Goal: Leave review/rating: Share an evaluation or opinion about a product, service, or content

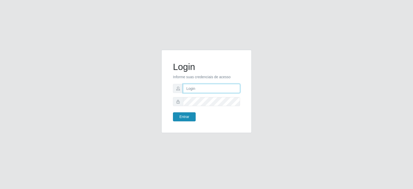
type input "[EMAIL_ADDRESS][DOMAIN_NAME]"
click at [188, 119] on button "Entrar" at bounding box center [184, 116] width 23 height 9
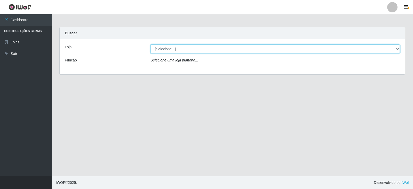
click at [165, 48] on select "[Selecione...] Atacado Vem - Loja 30 Laranjeiras Velha" at bounding box center [274, 48] width 249 height 9
select select "495"
click at [150, 44] on select "[Selecione...] Atacado Vem - Loja 30 Laranjeiras Velha" at bounding box center [274, 48] width 249 height 9
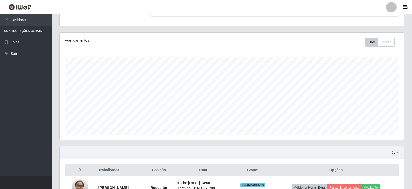
scroll to position [154, 0]
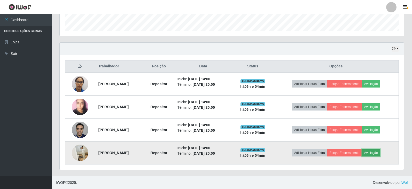
click at [374, 153] on button "Avaliação" at bounding box center [371, 152] width 18 height 7
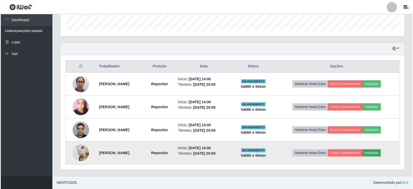
scroll to position [107, 341]
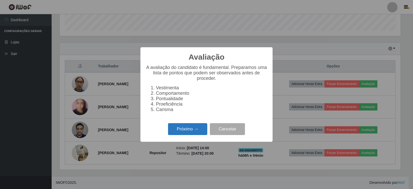
click at [178, 135] on button "Próximo →" at bounding box center [187, 129] width 39 height 12
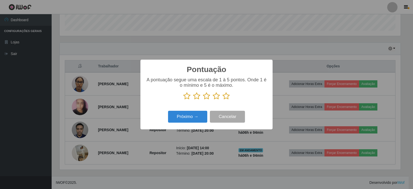
scroll to position [258023, 257790]
click at [226, 95] on icon at bounding box center [226, 96] width 7 height 8
click at [223, 100] on input "radio" at bounding box center [223, 100] width 0 height 0
click at [202, 119] on button "Próximo →" at bounding box center [187, 117] width 39 height 12
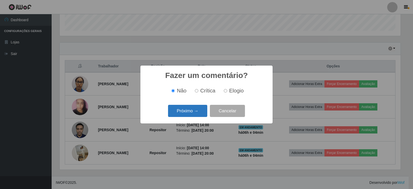
click at [198, 115] on button "Próximo →" at bounding box center [187, 111] width 39 height 12
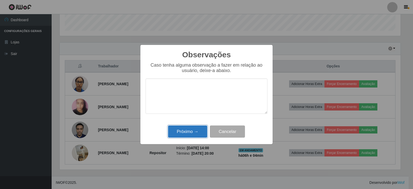
click at [198, 133] on button "Próximo →" at bounding box center [187, 131] width 39 height 12
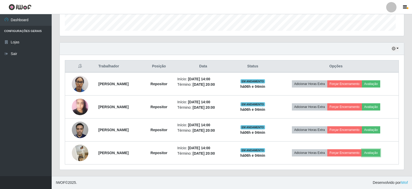
scroll to position [107, 344]
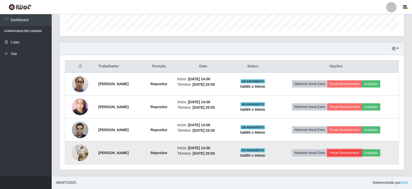
click at [359, 154] on button "Forçar Encerramento" at bounding box center [344, 152] width 35 height 7
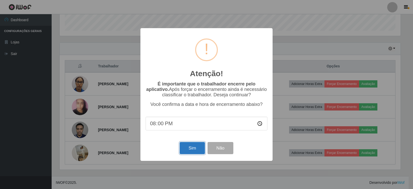
click at [190, 153] on button "Sim" at bounding box center [192, 148] width 25 height 12
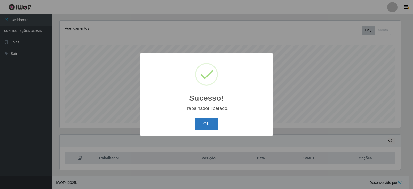
click at [206, 125] on button "OK" at bounding box center [207, 124] width 24 height 12
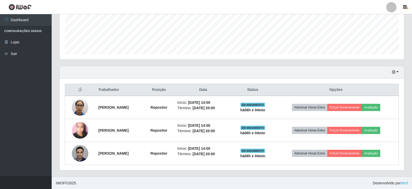
scroll to position [131, 0]
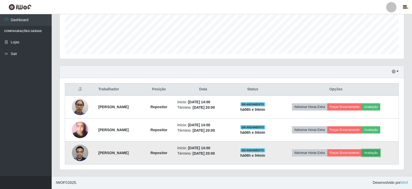
click at [379, 153] on button "Avaliação" at bounding box center [371, 152] width 18 height 7
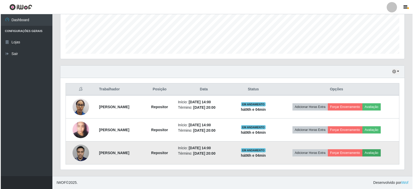
scroll to position [107, 341]
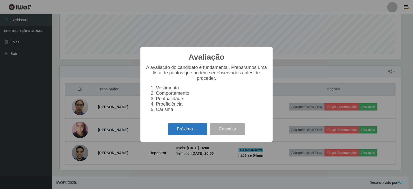
click at [198, 133] on button "Próximo →" at bounding box center [187, 129] width 39 height 12
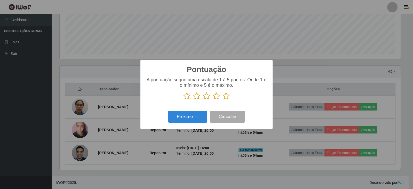
scroll to position [258023, 257790]
click at [225, 93] on div "A pontuação segue uma escala de 1 à 5 pontos. Onde 1 é o mínimo e 5 é o máximo." at bounding box center [207, 88] width 122 height 23
click at [233, 96] on p at bounding box center [207, 96] width 122 height 8
click at [227, 97] on icon at bounding box center [226, 96] width 7 height 8
click at [223, 100] on input "radio" at bounding box center [223, 100] width 0 height 0
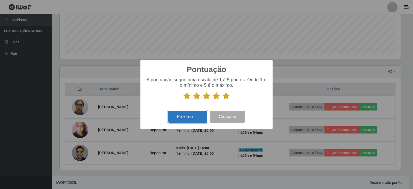
click at [176, 119] on button "Próximo →" at bounding box center [187, 117] width 39 height 12
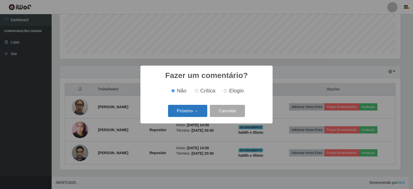
click at [194, 113] on button "Próximo →" at bounding box center [187, 111] width 39 height 12
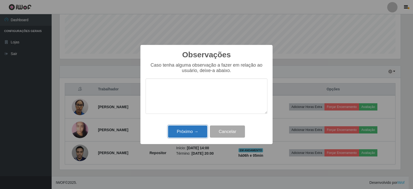
click at [196, 132] on button "Próximo →" at bounding box center [187, 131] width 39 height 12
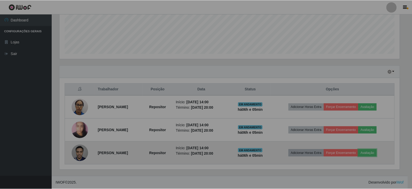
scroll to position [107, 344]
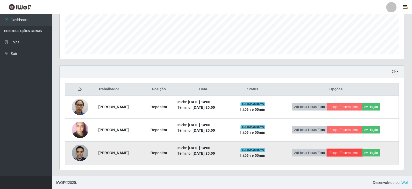
click at [352, 152] on button "Forçar Encerramento" at bounding box center [344, 152] width 35 height 7
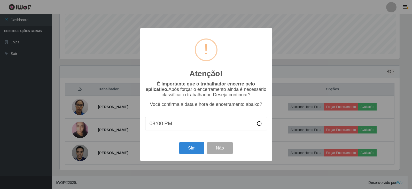
scroll to position [107, 341]
click at [195, 152] on button "Sim" at bounding box center [192, 148] width 25 height 12
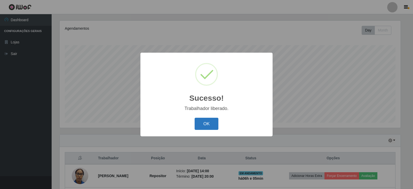
click at [209, 126] on button "OK" at bounding box center [207, 124] width 24 height 12
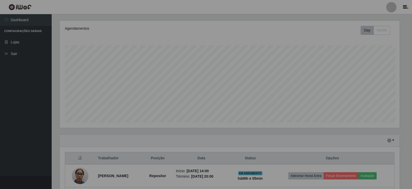
scroll to position [0, 0]
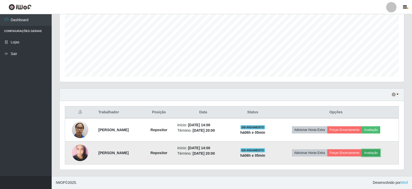
click at [379, 153] on button "Avaliação" at bounding box center [371, 152] width 18 height 7
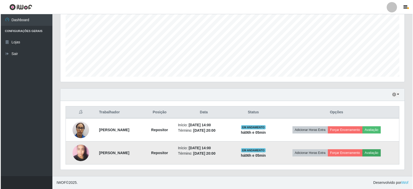
scroll to position [107, 341]
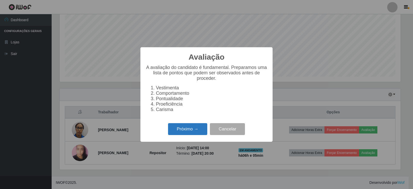
click at [200, 133] on button "Próximo →" at bounding box center [187, 129] width 39 height 12
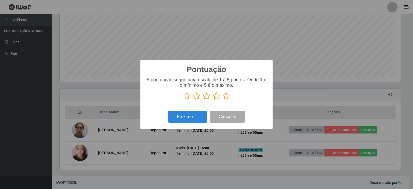
click at [225, 97] on icon at bounding box center [226, 96] width 7 height 8
click at [223, 100] on input "radio" at bounding box center [223, 100] width 0 height 0
click at [195, 117] on button "Próximo →" at bounding box center [187, 117] width 39 height 12
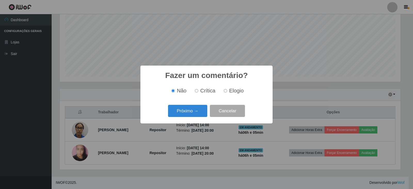
click at [195, 117] on button "Próximo →" at bounding box center [187, 111] width 39 height 12
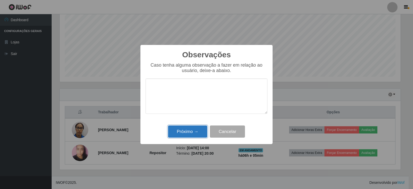
click at [192, 137] on button "Próximo →" at bounding box center [187, 131] width 39 height 12
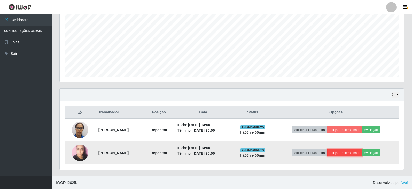
click at [353, 154] on button "Forçar Encerramento" at bounding box center [344, 152] width 35 height 7
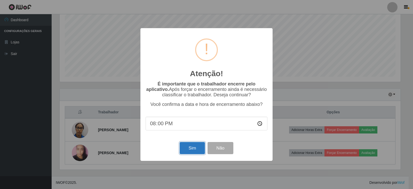
click at [200, 150] on button "Sim" at bounding box center [192, 148] width 25 height 12
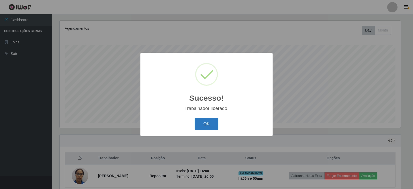
click at [195, 123] on button "OK" at bounding box center [207, 124] width 24 height 12
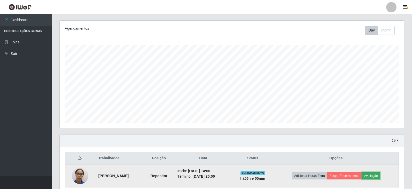
click at [373, 178] on button "Avaliação" at bounding box center [371, 175] width 18 height 7
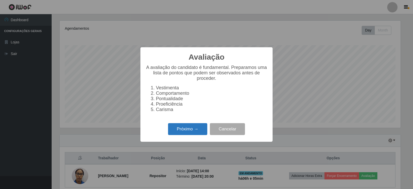
click at [201, 134] on button "Próximo →" at bounding box center [187, 129] width 39 height 12
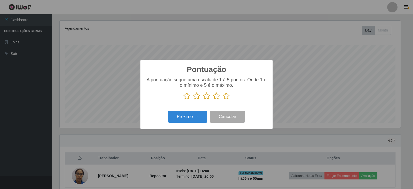
click at [228, 96] on icon at bounding box center [226, 96] width 7 height 8
click at [223, 100] on input "radio" at bounding box center [223, 100] width 0 height 0
click at [197, 114] on button "Próximo →" at bounding box center [187, 117] width 39 height 12
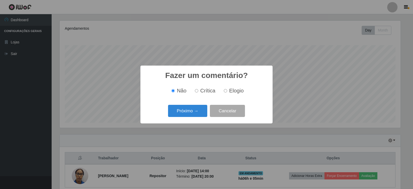
click at [197, 114] on button "Próximo →" at bounding box center [187, 111] width 39 height 12
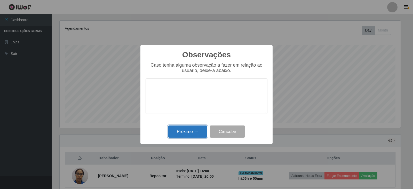
click at [194, 129] on button "Próximo →" at bounding box center [187, 131] width 39 height 12
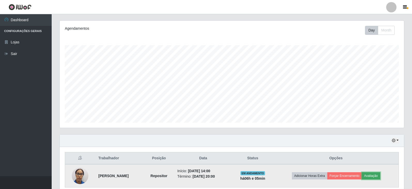
click at [377, 174] on button "Avaliação" at bounding box center [371, 175] width 18 height 7
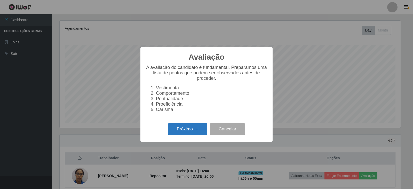
click at [192, 132] on button "Próximo →" at bounding box center [187, 129] width 39 height 12
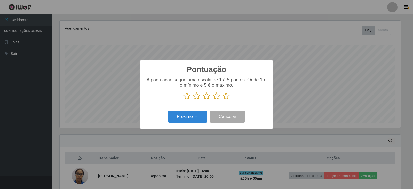
click at [225, 95] on icon at bounding box center [226, 96] width 7 height 8
click at [223, 100] on input "radio" at bounding box center [223, 100] width 0 height 0
click at [197, 117] on button "Próximo →" at bounding box center [187, 117] width 39 height 12
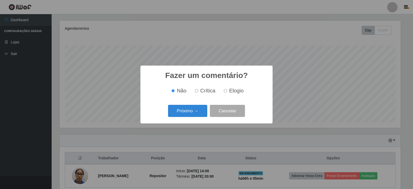
click at [197, 117] on button "Próximo →" at bounding box center [187, 111] width 39 height 12
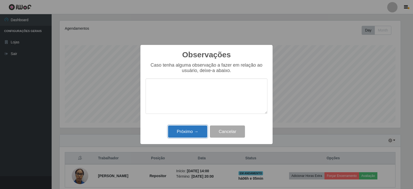
click at [196, 132] on button "Próximo →" at bounding box center [187, 131] width 39 height 12
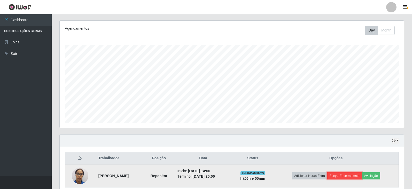
click at [344, 175] on button "Forçar Encerramento" at bounding box center [344, 175] width 35 height 7
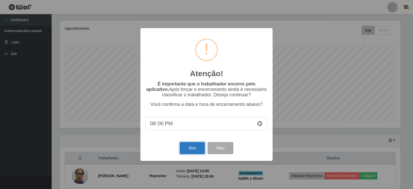
click at [194, 149] on button "Sim" at bounding box center [192, 148] width 25 height 12
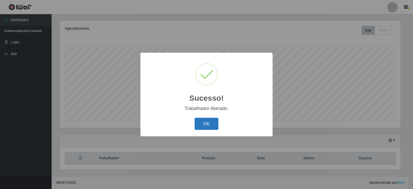
click at [215, 126] on button "OK" at bounding box center [207, 124] width 24 height 12
